Goal: Book appointment/travel/reservation

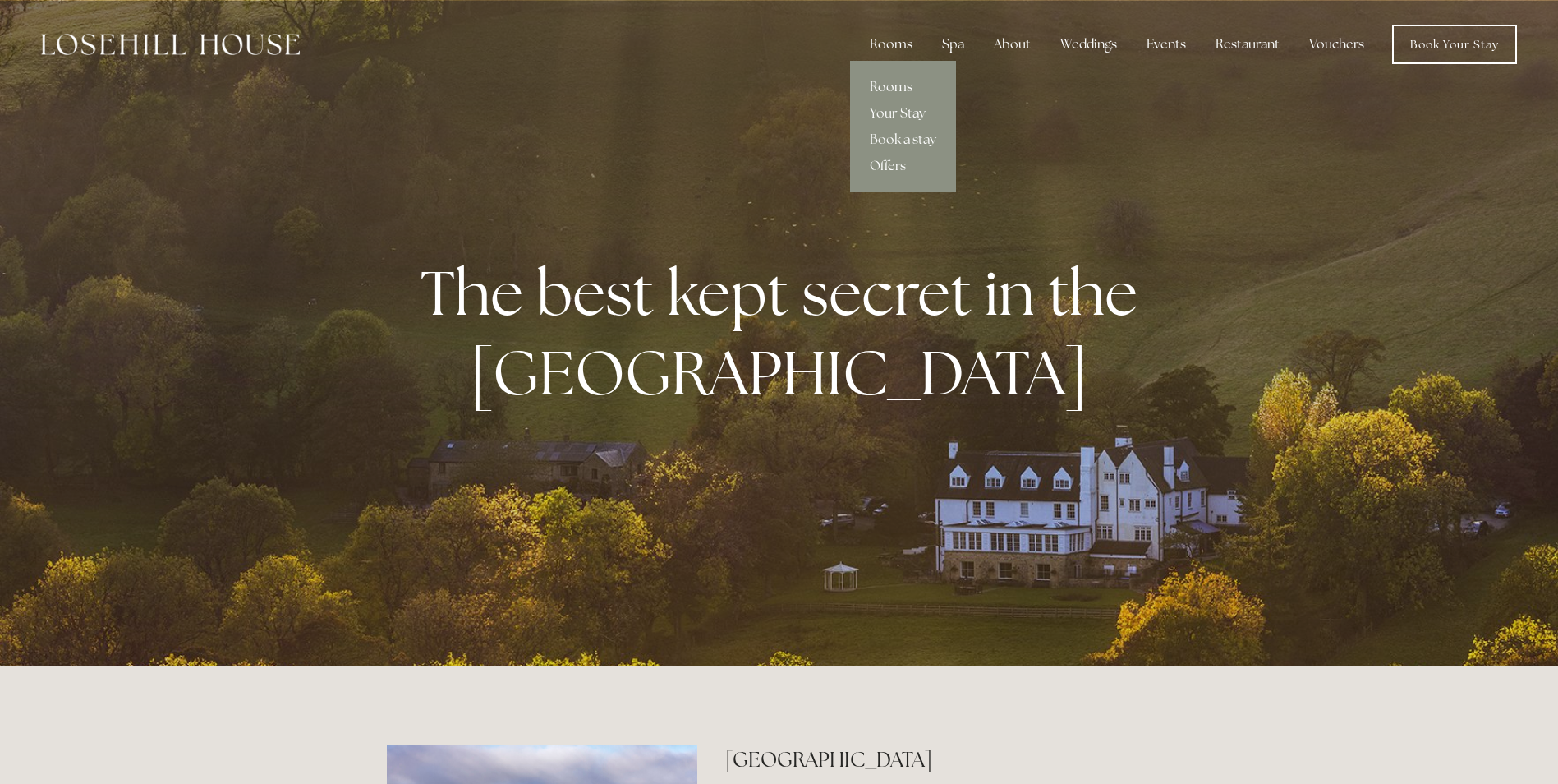
click at [900, 85] on link "Rooms" at bounding box center [903, 86] width 106 height 26
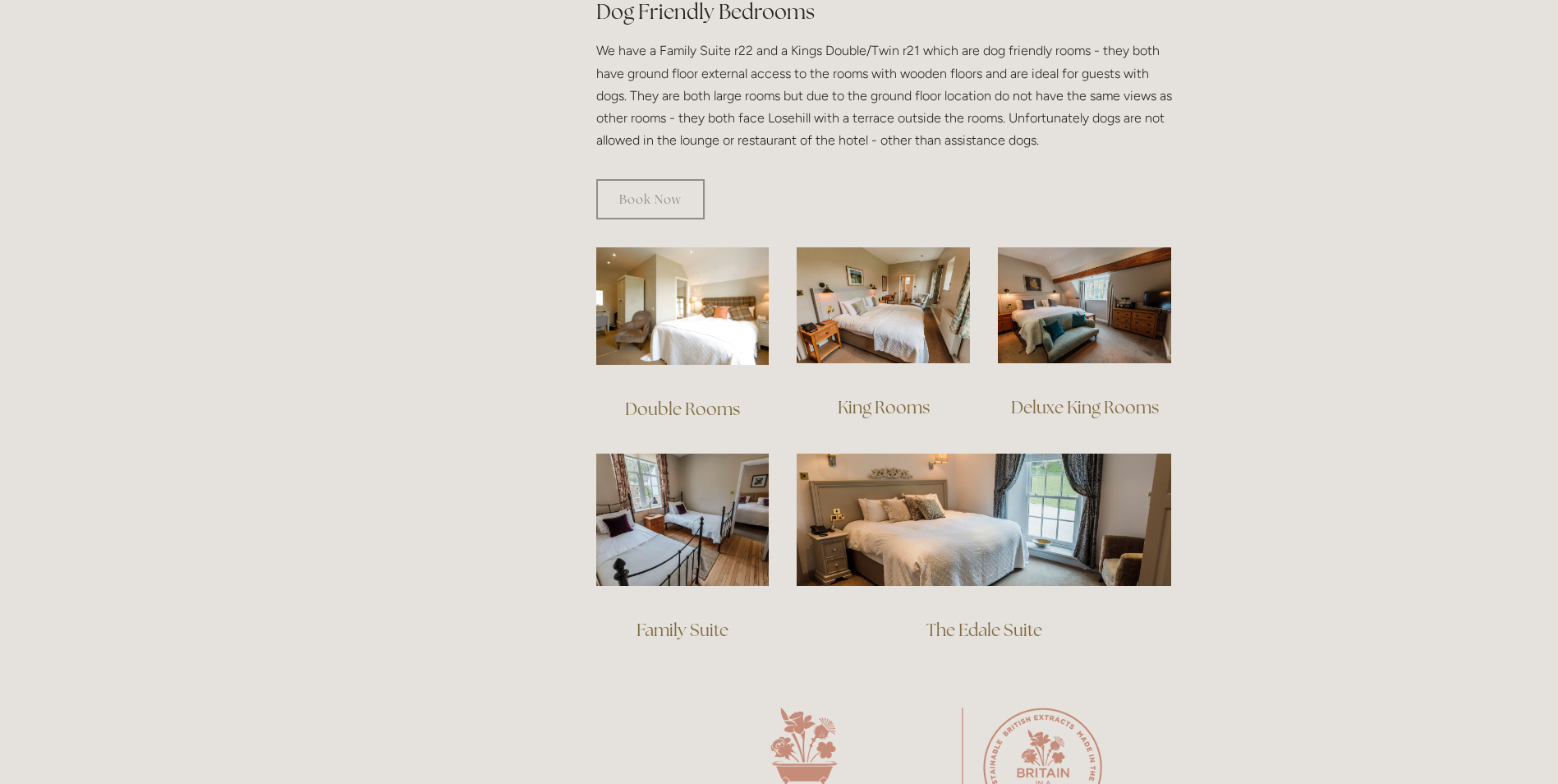
scroll to position [1068, 0]
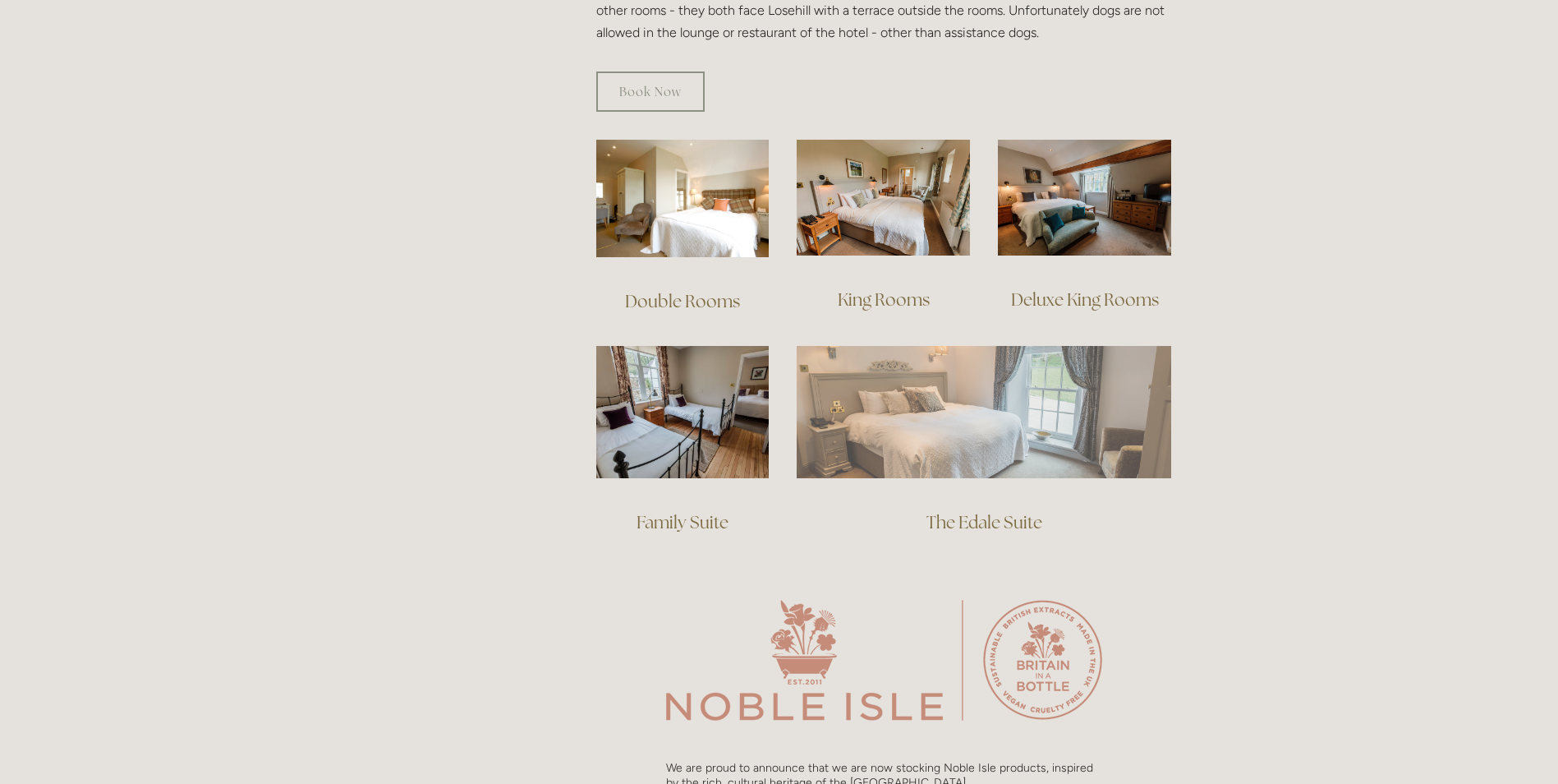
click at [1017, 402] on img at bounding box center [984, 411] width 375 height 131
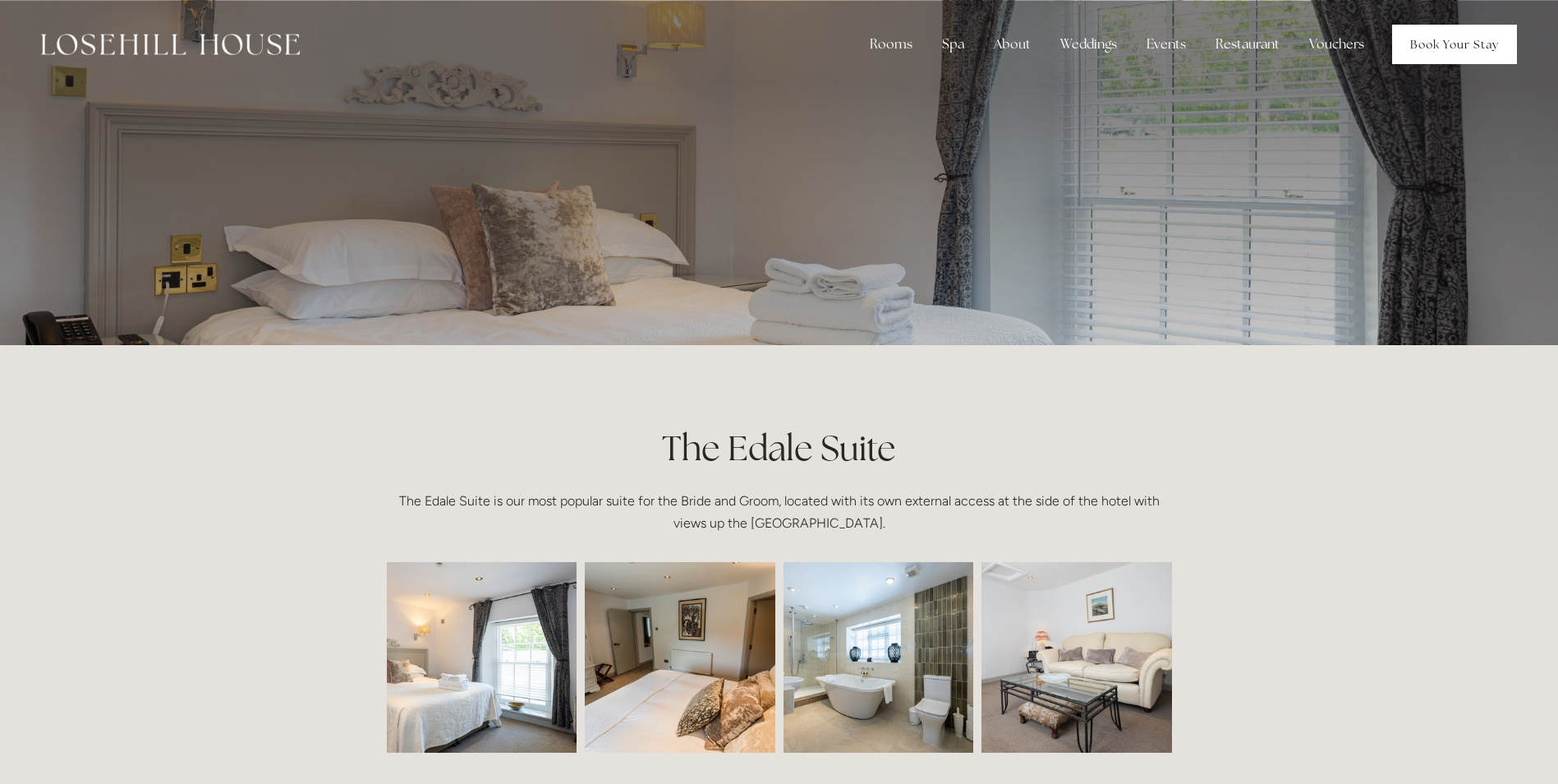
click at [1465, 53] on link "Book Your Stay" at bounding box center [1454, 44] width 125 height 39
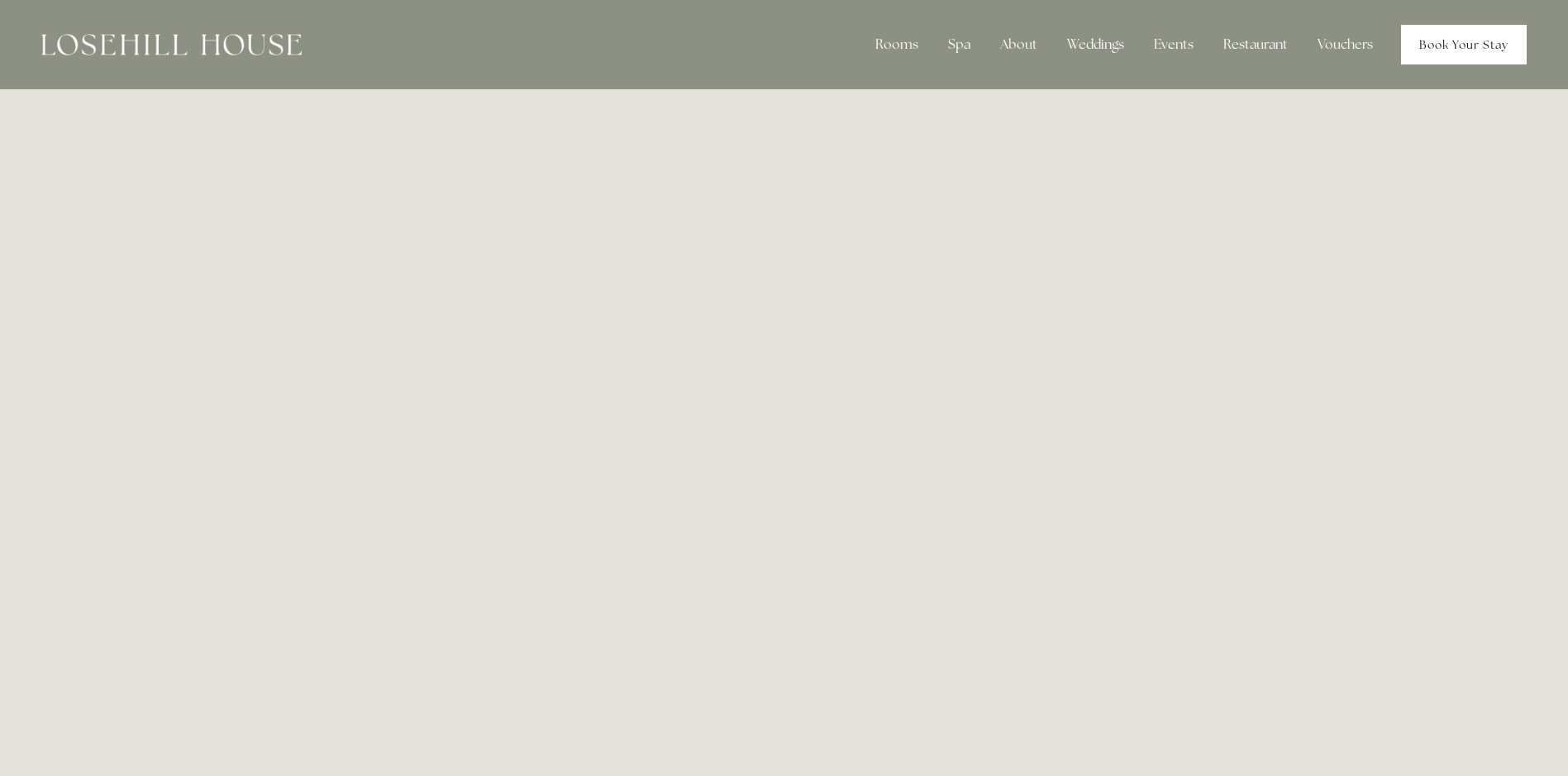
click at [1505, 44] on link "Book Your Stay" at bounding box center [1464, 44] width 125 height 39
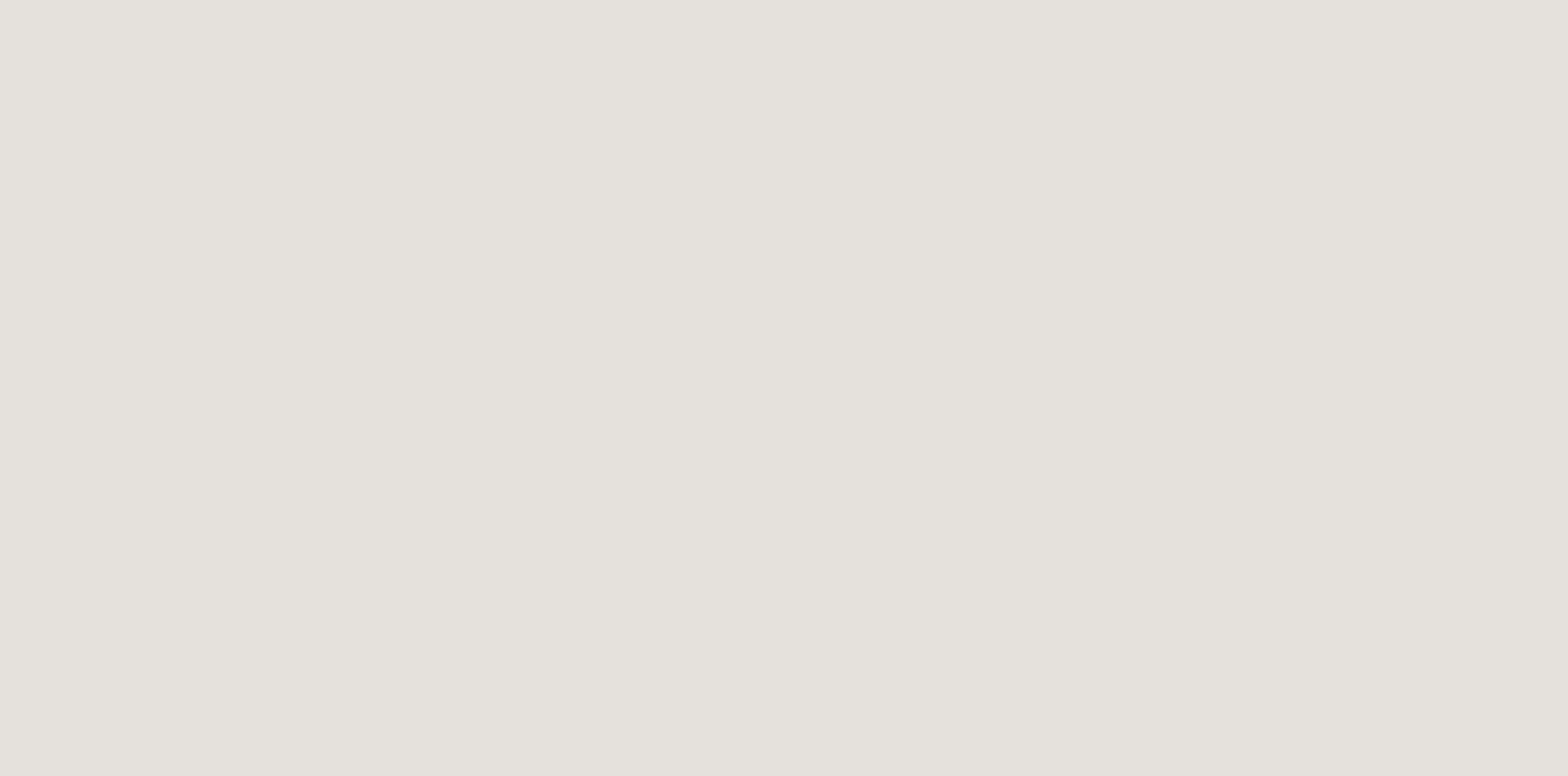
scroll to position [661, 0]
